Goal: Find specific page/section: Find specific page/section

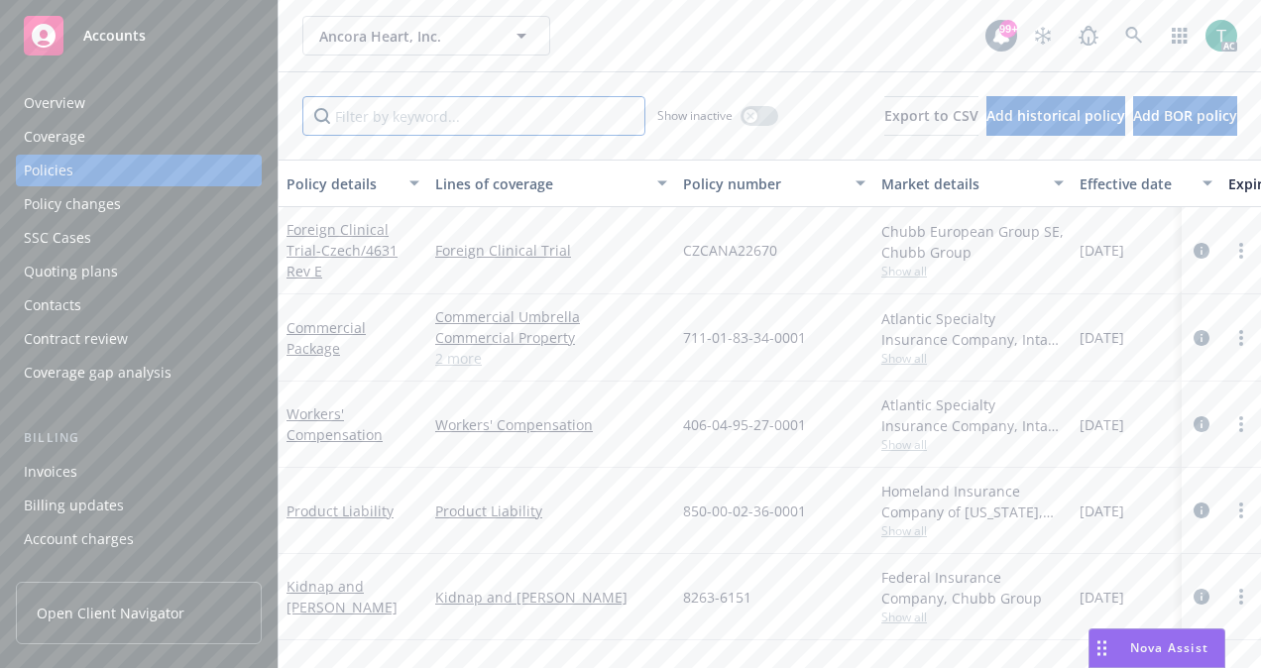
click at [434, 109] on input "Filter by keyword..." at bounding box center [473, 116] width 343 height 40
paste input "550000002886"
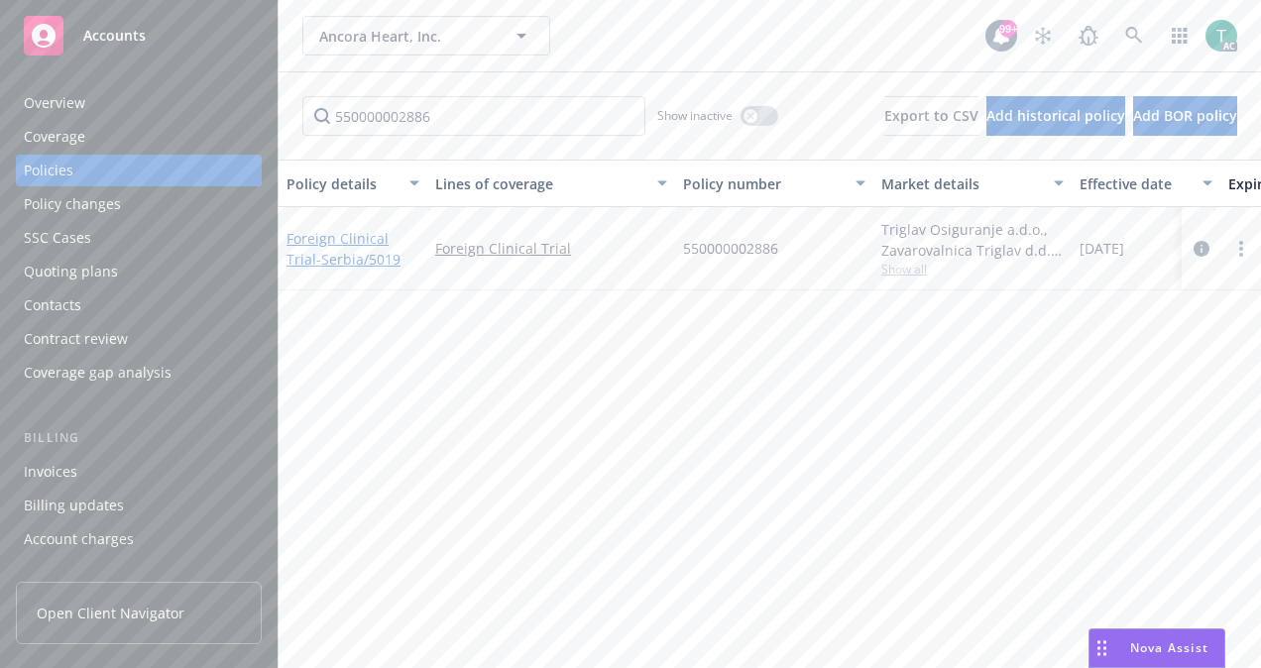
click at [366, 237] on link "Foreign Clinical Trial - [GEOGRAPHIC_DATA]/5019" at bounding box center [343, 249] width 114 height 40
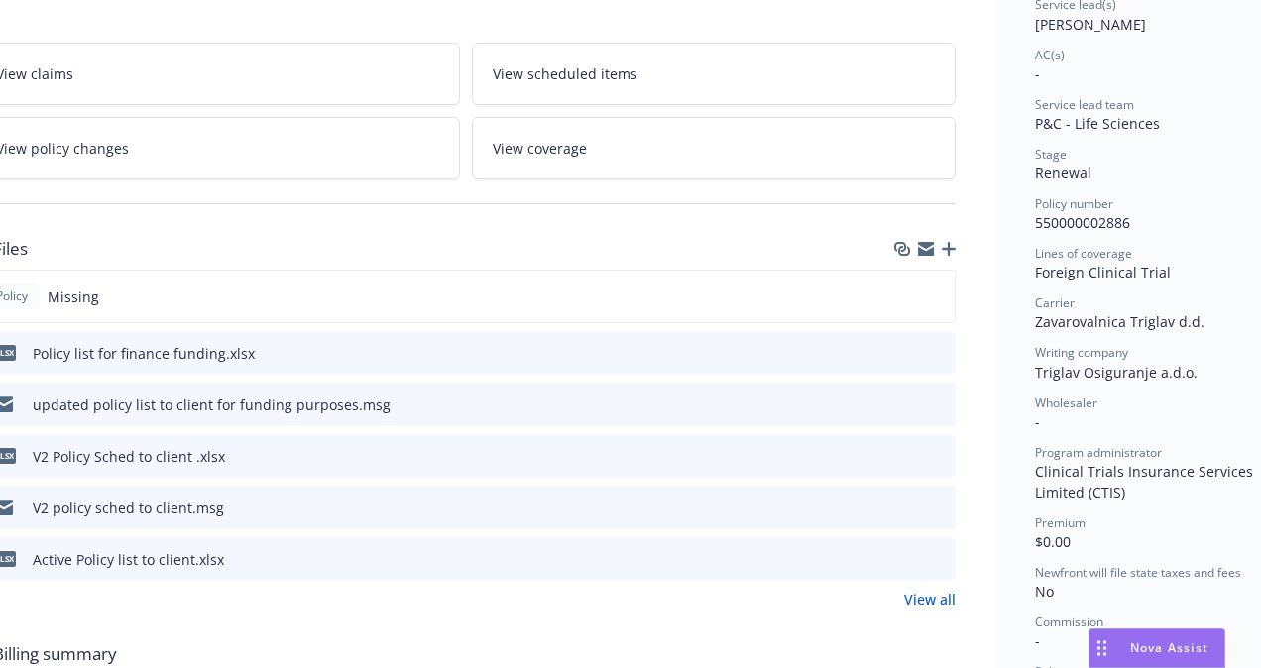
scroll to position [315, 117]
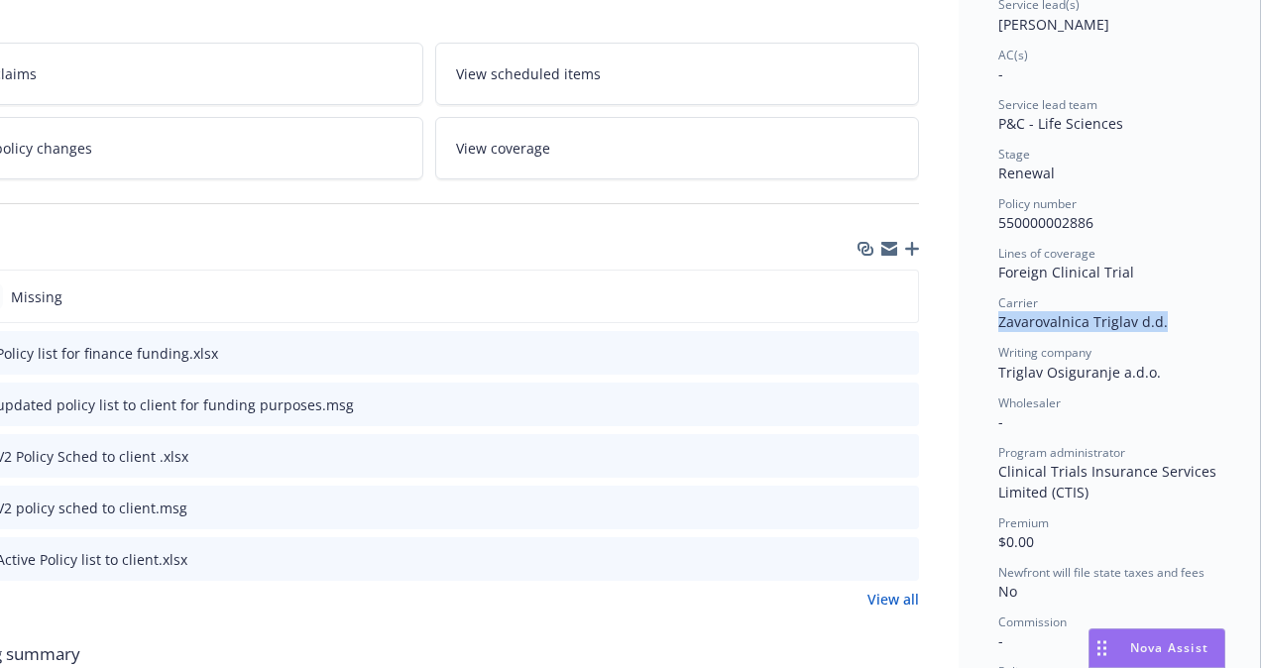
drag, startPoint x: 985, startPoint y: 320, endPoint x: 1151, endPoint y: 315, distance: 165.6
click at [1151, 315] on div "Carrier Zavarovalnica Triglav d.d." at bounding box center [1109, 313] width 222 height 38
copy span "Zavarovalnica Triglav d.d."
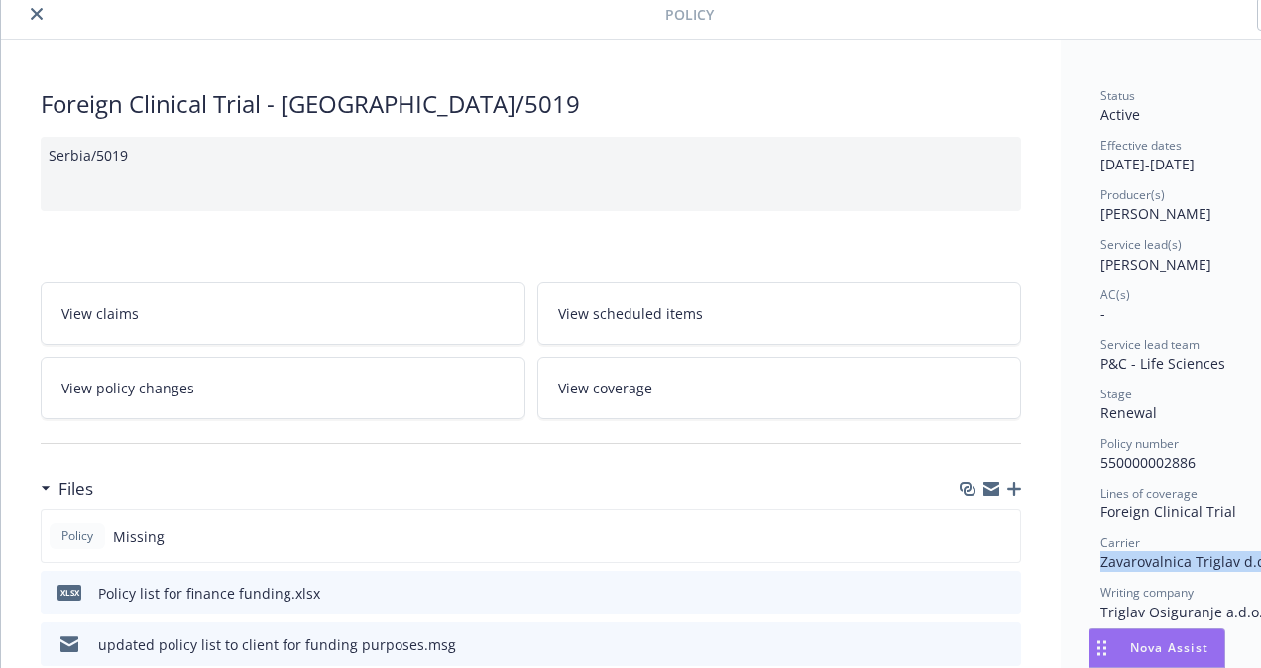
scroll to position [0, 0]
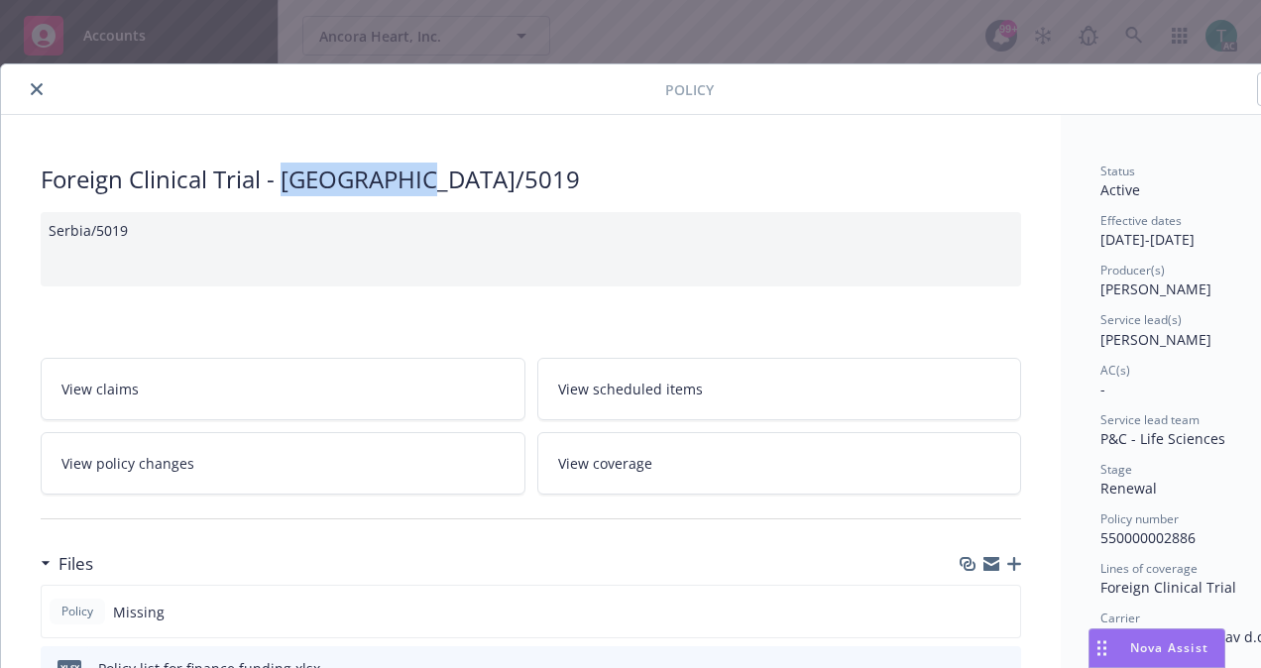
drag, startPoint x: 284, startPoint y: 178, endPoint x: 417, endPoint y: 184, distance: 134.0
click at [417, 184] on div "Foreign Clinical Trial - [GEOGRAPHIC_DATA]/5019" at bounding box center [531, 180] width 980 height 34
copy div "Serbia/5019"
click at [29, 83] on button "close" at bounding box center [37, 89] width 24 height 24
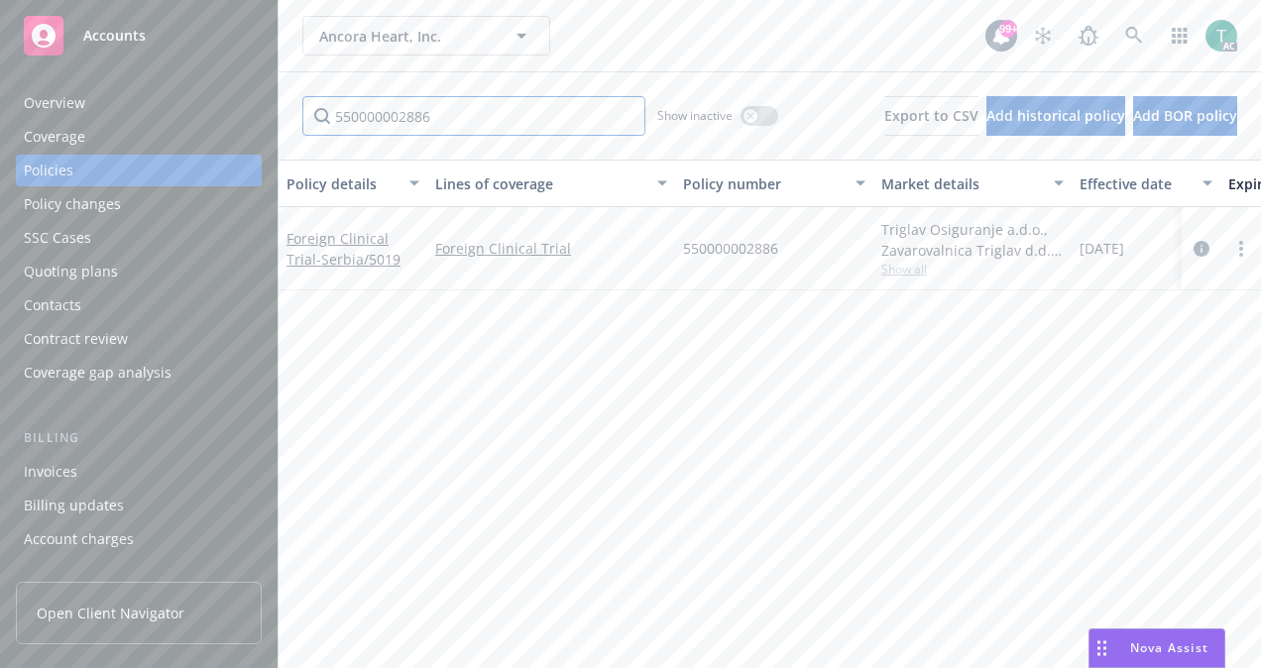
click at [450, 115] on input "550000002886" at bounding box center [473, 116] width 343 height 40
type input "5"
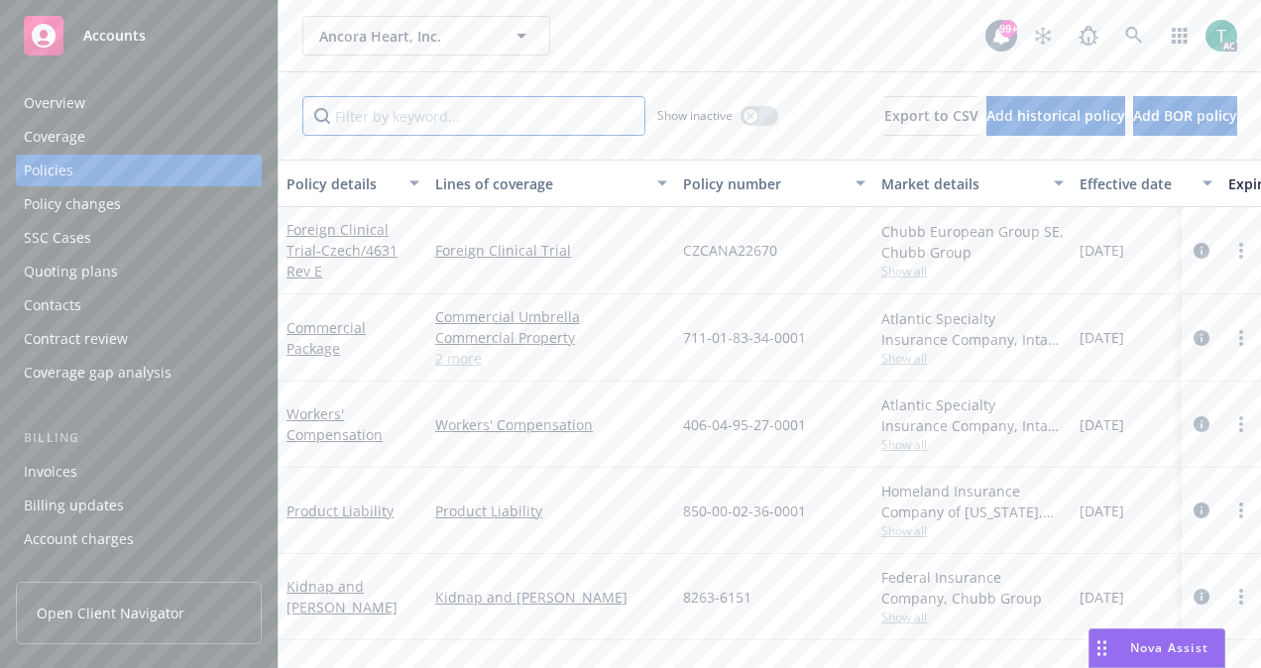
paste input "Serbia/5019"
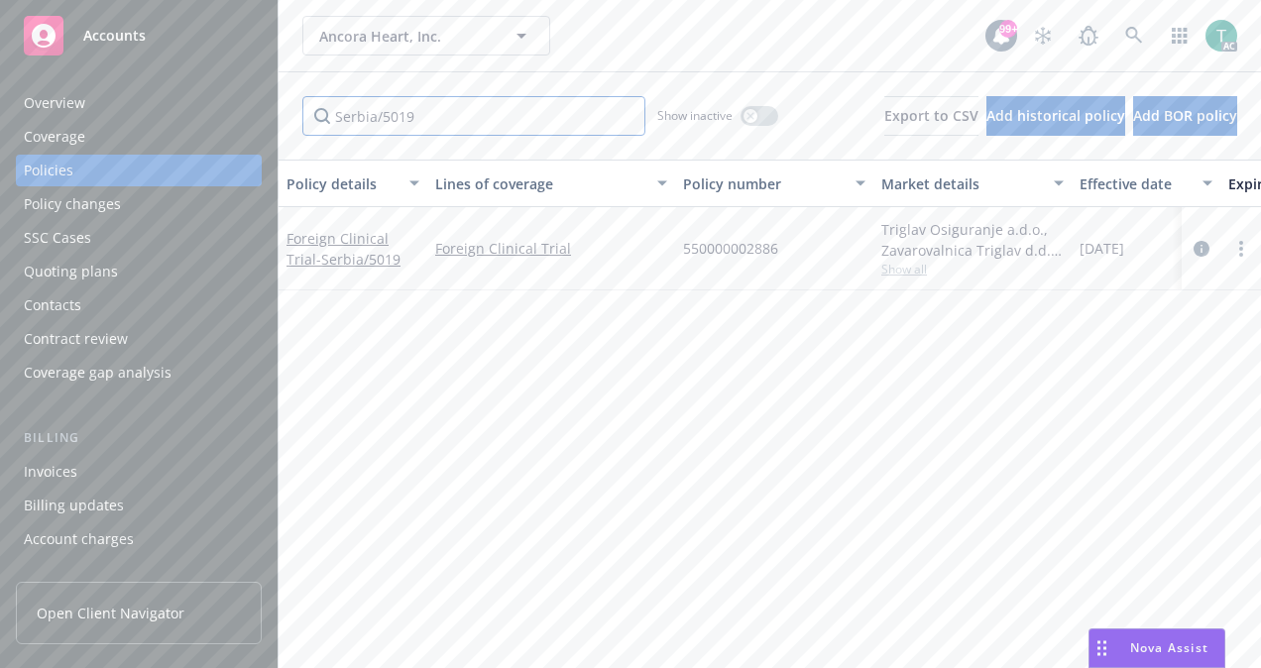
type input "Serbia/5019"
click at [744, 119] on div "button" at bounding box center [751, 116] width 14 height 14
